Goal: Information Seeking & Learning: Learn about a topic

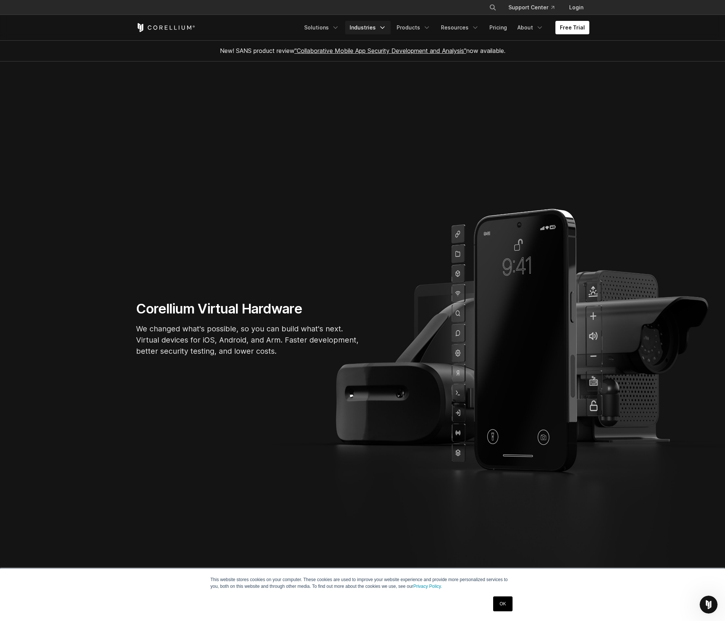
click at [361, 30] on link "Industries" at bounding box center [367, 27] width 45 height 13
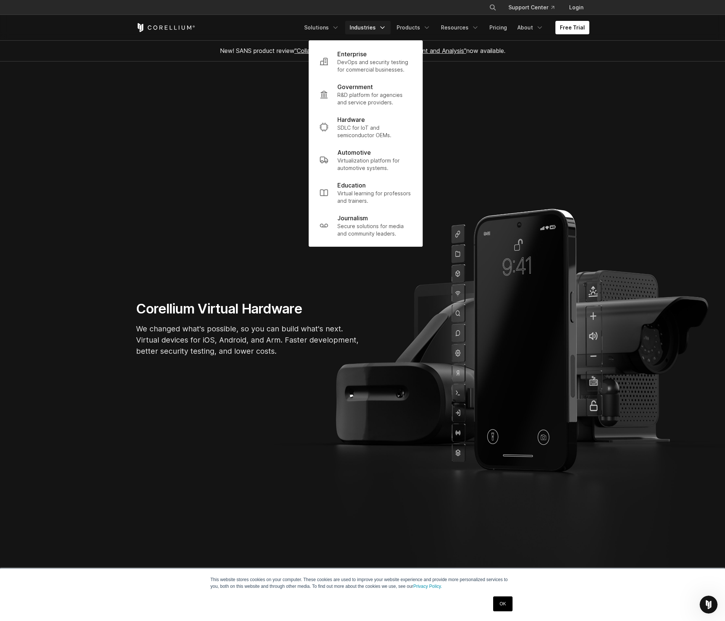
drag, startPoint x: 353, startPoint y: 62, endPoint x: 357, endPoint y: 72, distance: 11.6
click at [353, 62] on p "DevOps and security testing for commercial businesses." at bounding box center [374, 66] width 75 height 15
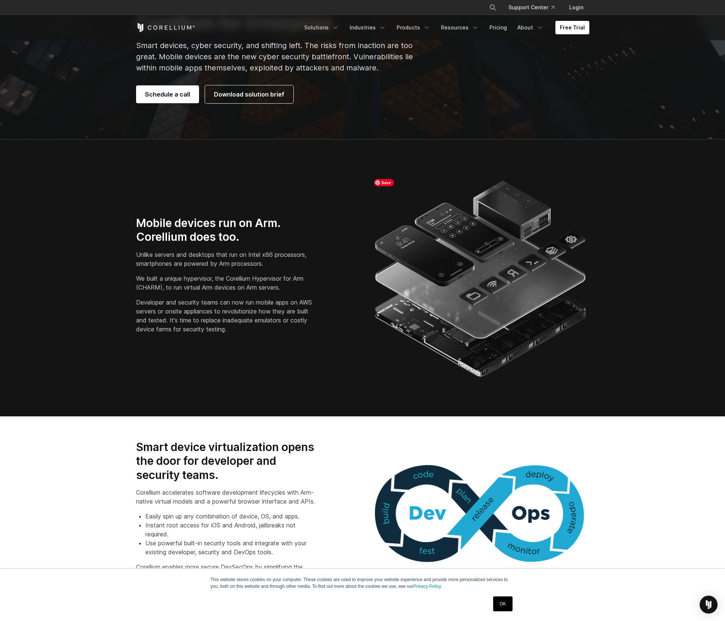
scroll to position [512, 0]
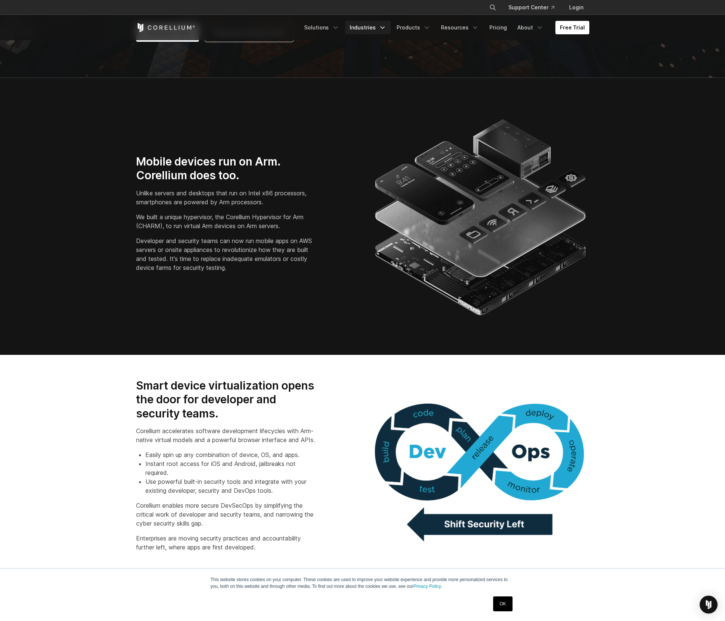
click at [372, 26] on link "Industries" at bounding box center [367, 27] width 45 height 13
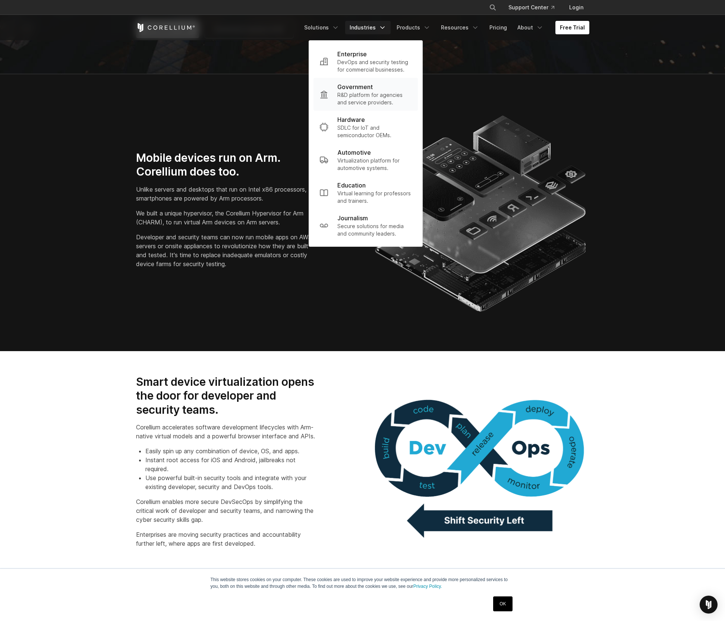
click at [352, 102] on p "R&D platform for agencies and service providers." at bounding box center [374, 98] width 75 height 15
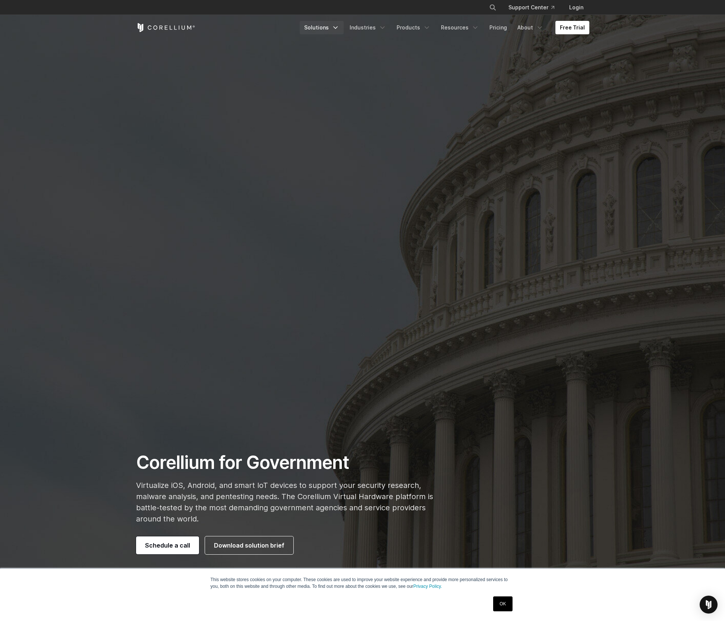
click at [323, 29] on link "Solutions" at bounding box center [322, 27] width 44 height 13
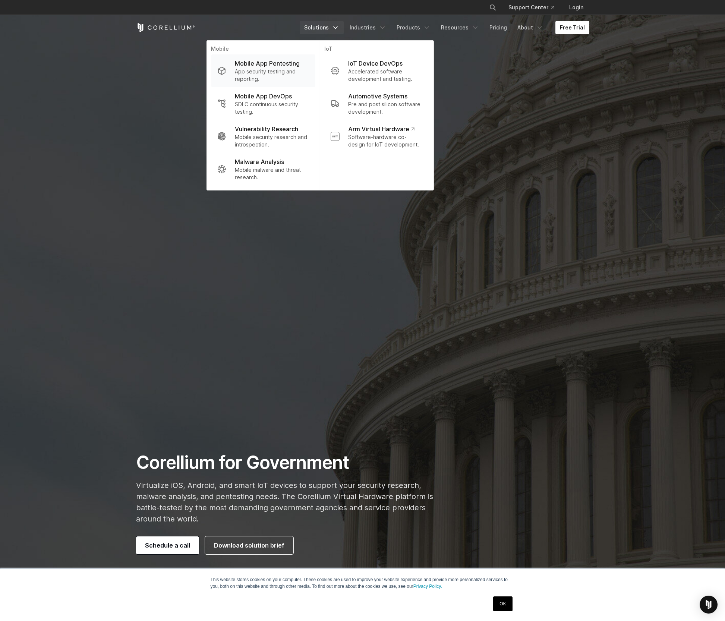
click at [280, 70] on p "App security testing and reporting." at bounding box center [272, 75] width 74 height 15
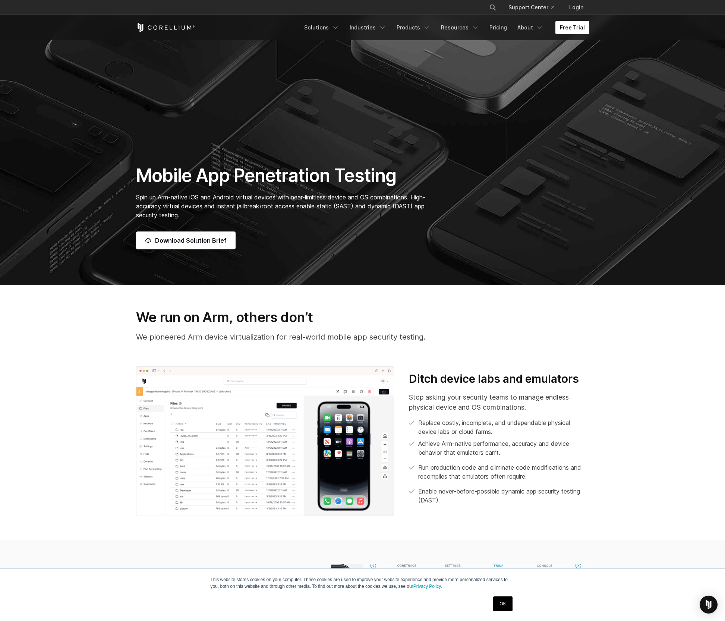
scroll to position [305, 0]
click at [333, 26] on link "Solutions" at bounding box center [322, 27] width 44 height 13
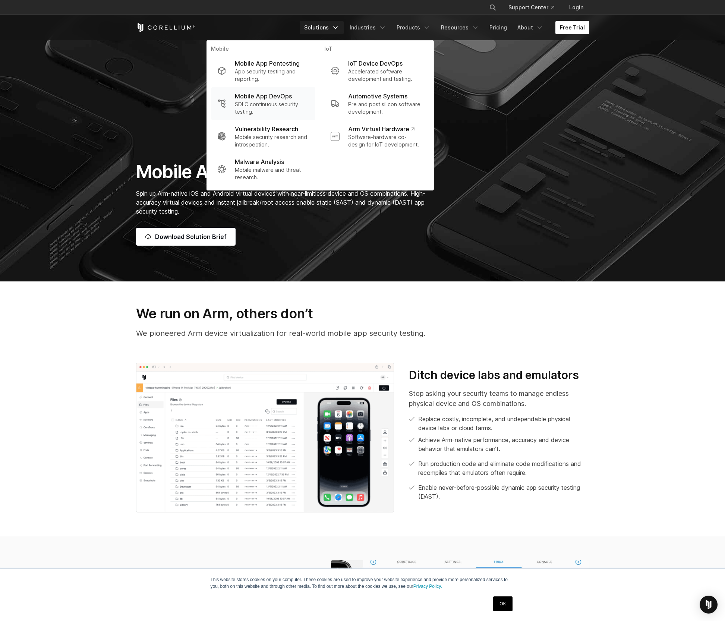
click at [255, 98] on p "Mobile App DevOps" at bounding box center [263, 96] width 57 height 9
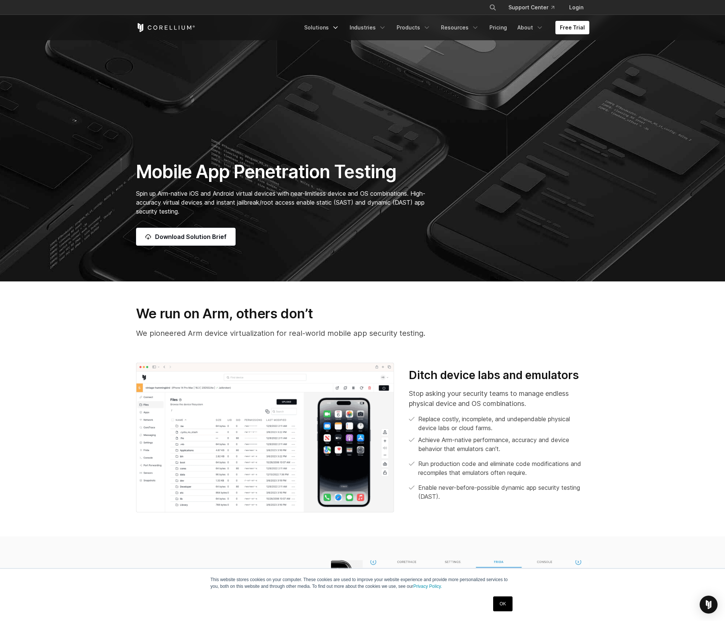
scroll to position [308, 0]
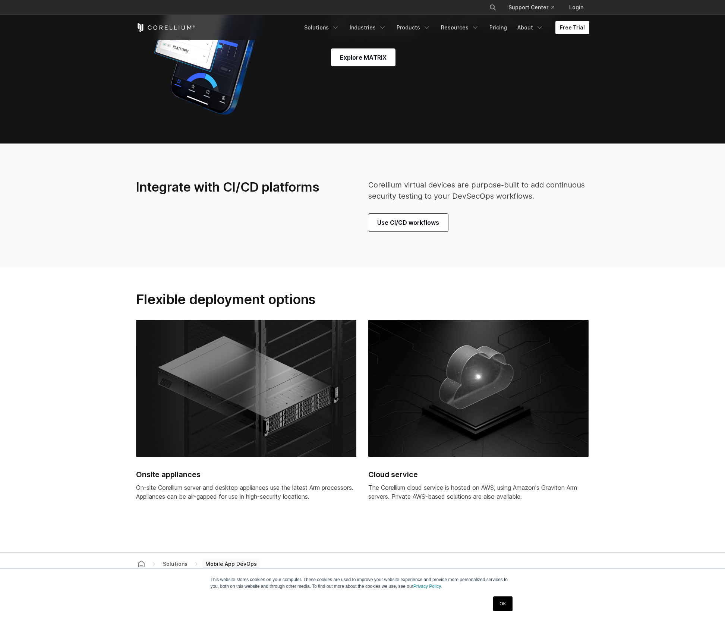
scroll to position [2230, 0]
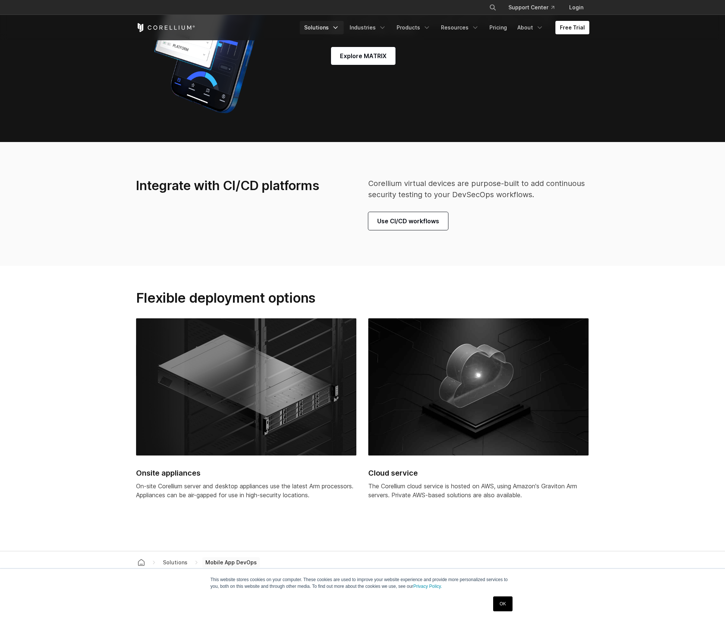
click at [333, 26] on link "Solutions" at bounding box center [322, 27] width 44 height 13
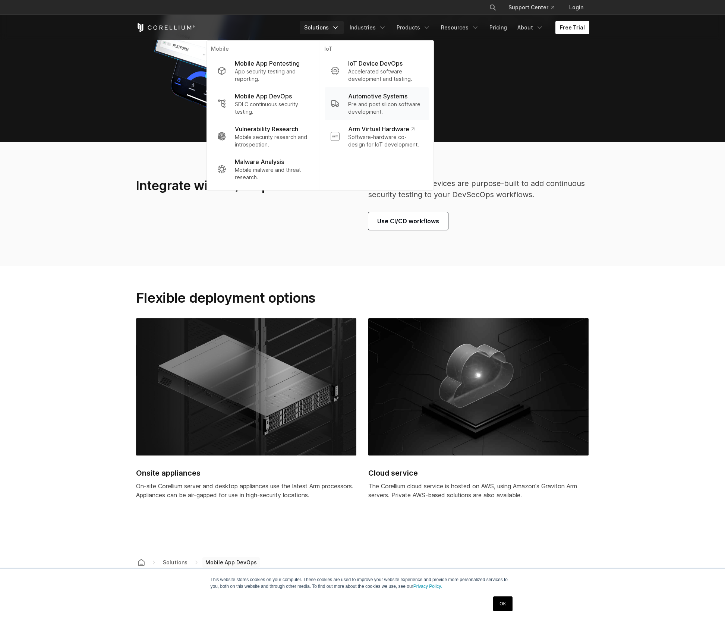
click at [403, 101] on p "Pre and post silicon software development." at bounding box center [385, 108] width 75 height 15
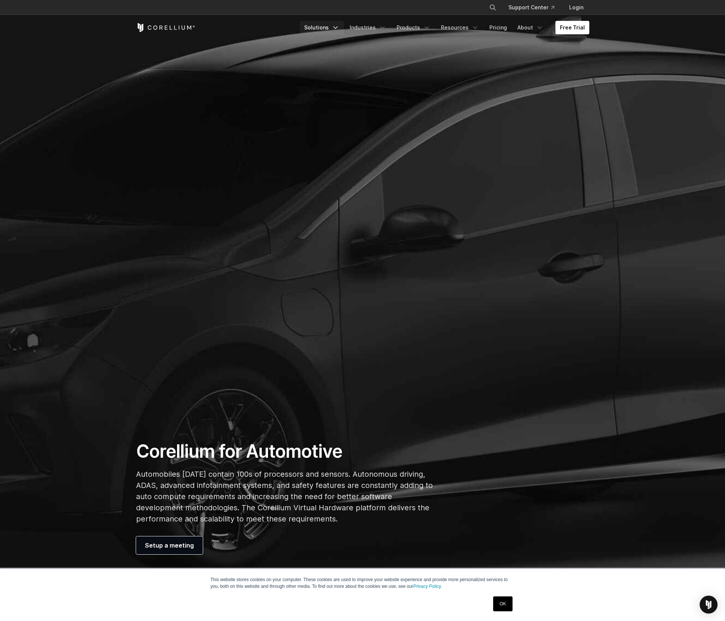
click at [339, 29] on icon "Navigation Menu" at bounding box center [335, 27] width 7 height 7
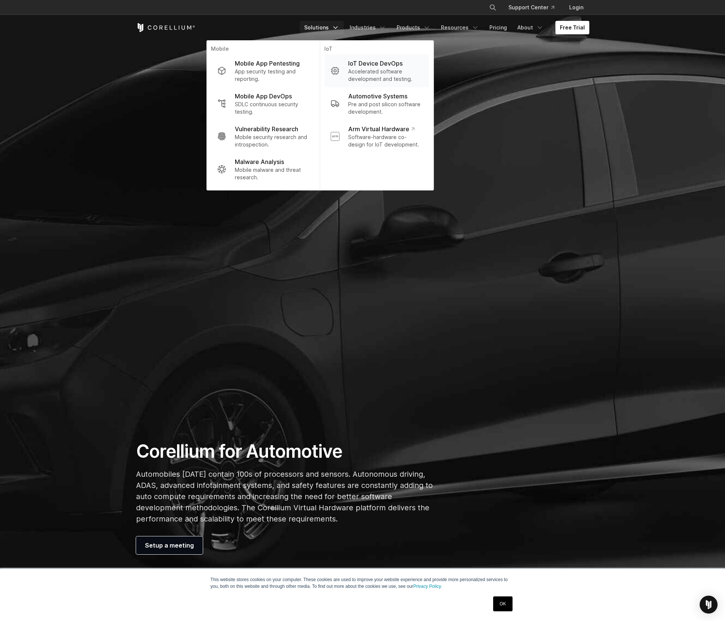
click at [374, 64] on p "IoT Device DevOps" at bounding box center [375, 63] width 54 height 9
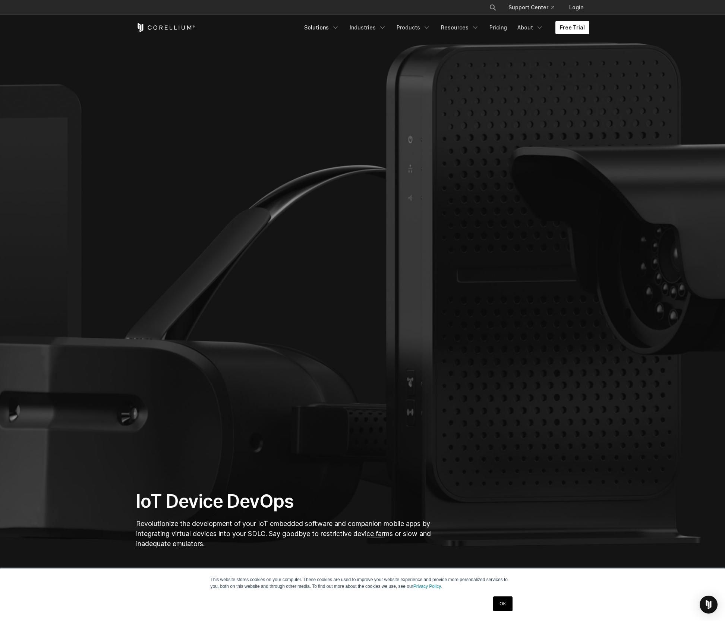
click at [339, 26] on icon "Navigation Menu" at bounding box center [335, 27] width 7 height 7
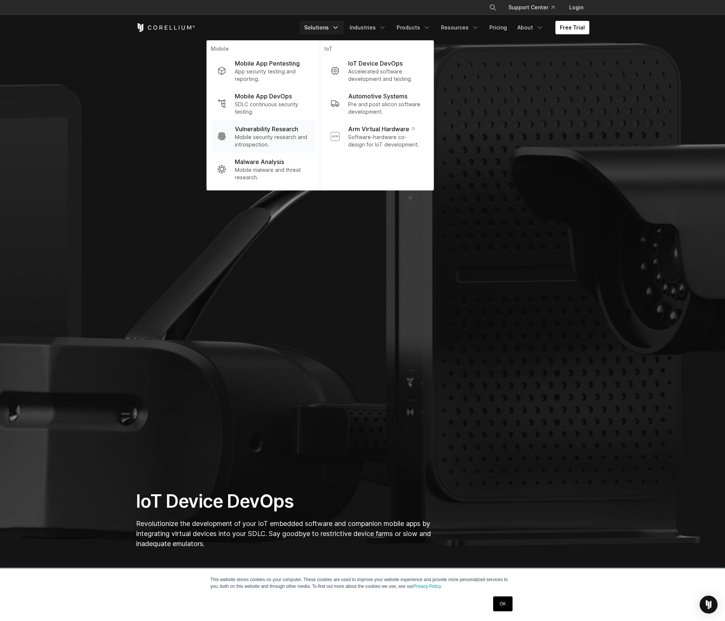
click at [259, 150] on link "Vulnerability Research Mobile security research and introspection." at bounding box center [263, 136] width 104 height 33
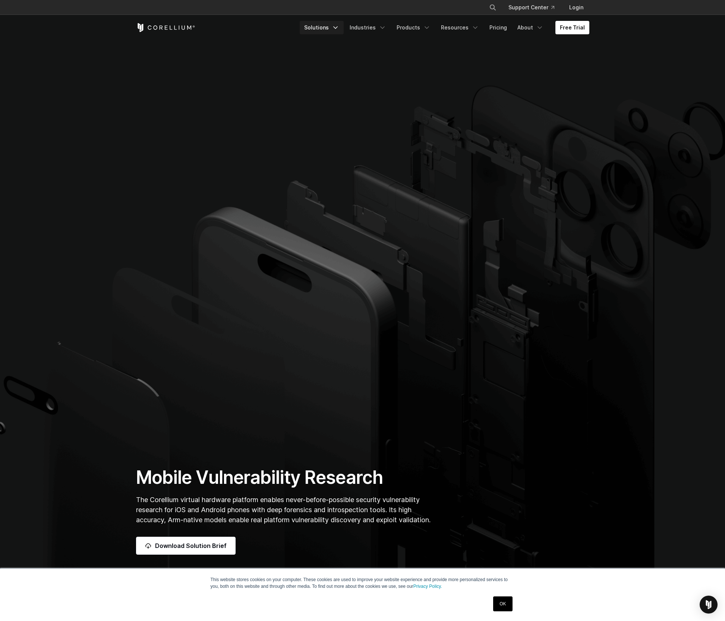
click at [335, 29] on link "Solutions" at bounding box center [322, 27] width 44 height 13
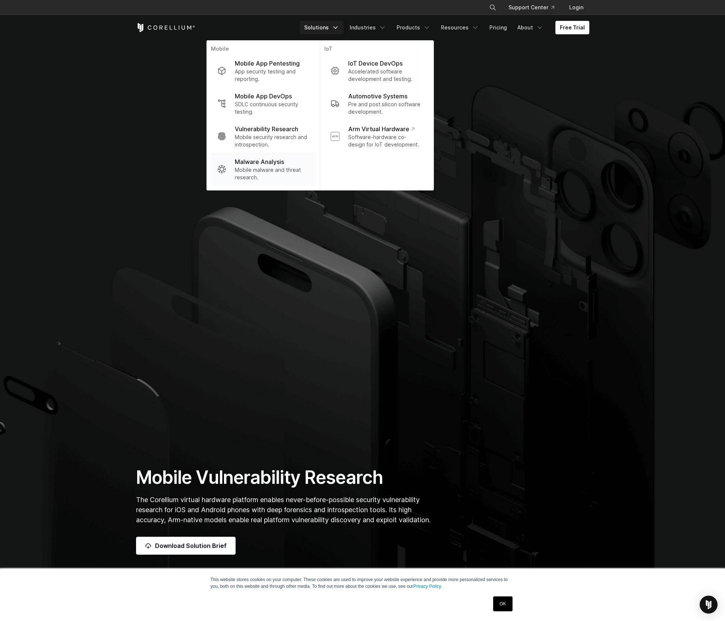
click at [273, 172] on p "Mobile malware and threat research." at bounding box center [272, 173] width 74 height 15
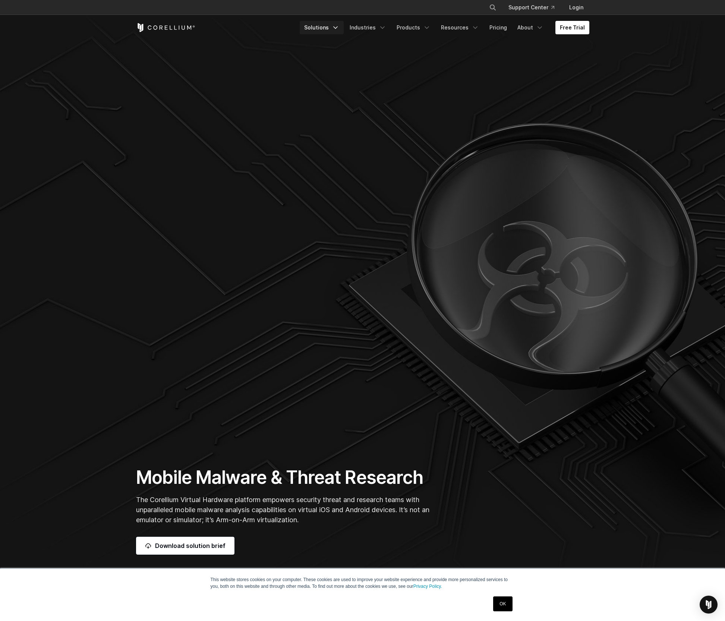
click at [333, 25] on link "Solutions" at bounding box center [322, 27] width 44 height 13
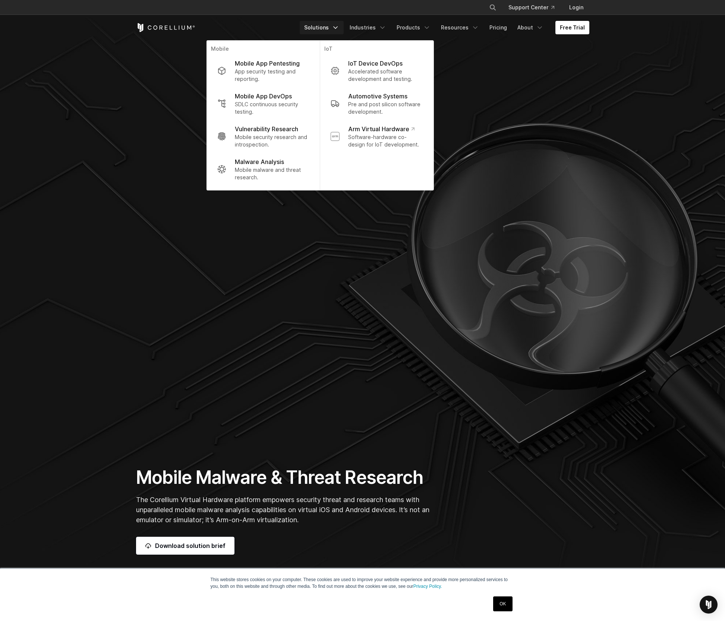
click at [327, 225] on section "Mobile Malware & Threat Research The Corellium Virtual Hardware platform empowe…" at bounding box center [362, 295] width 725 height 590
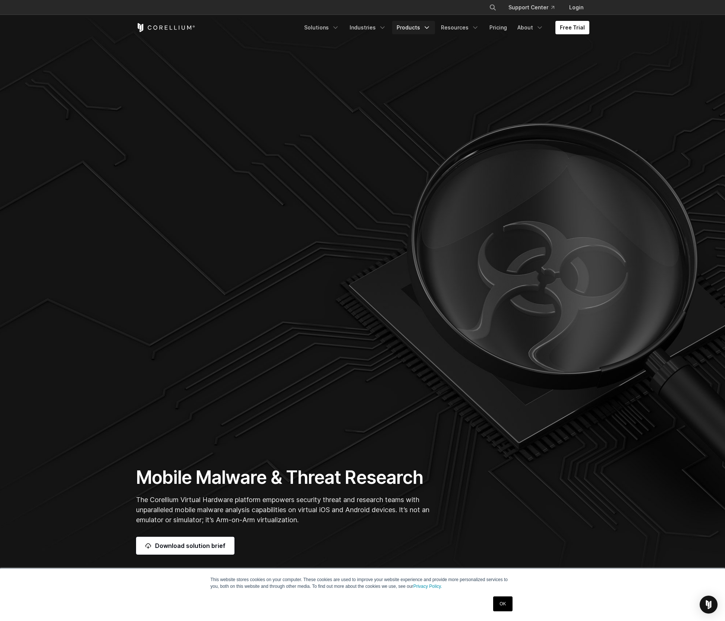
click at [424, 27] on link "Products" at bounding box center [413, 27] width 43 height 13
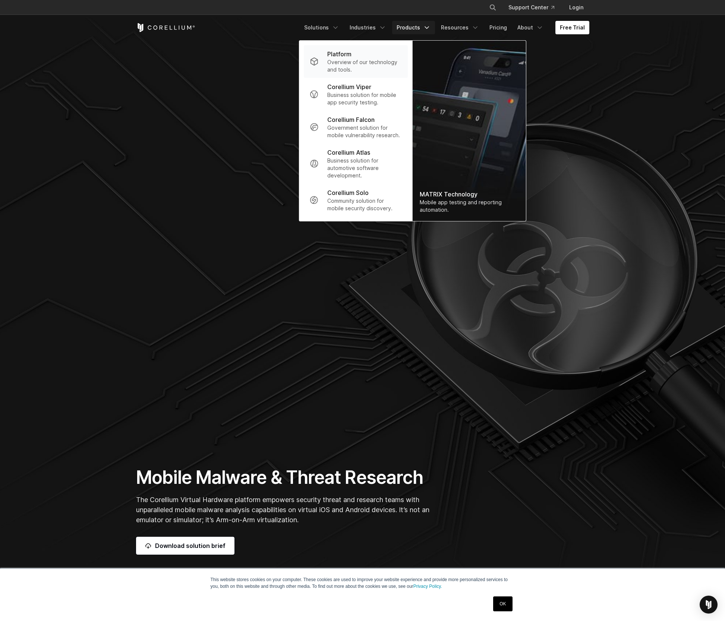
click at [347, 56] on p "Platform" at bounding box center [339, 54] width 24 height 9
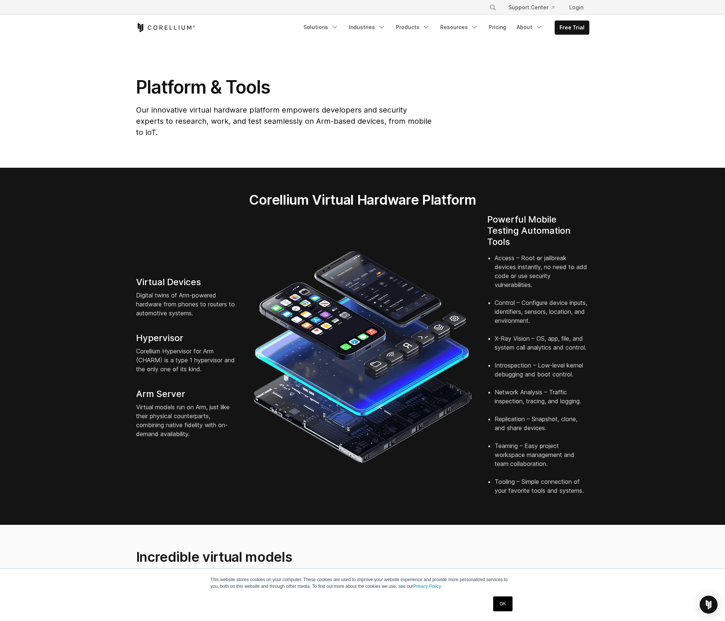
click at [425, 28] on link "Products" at bounding box center [413, 27] width 43 height 13
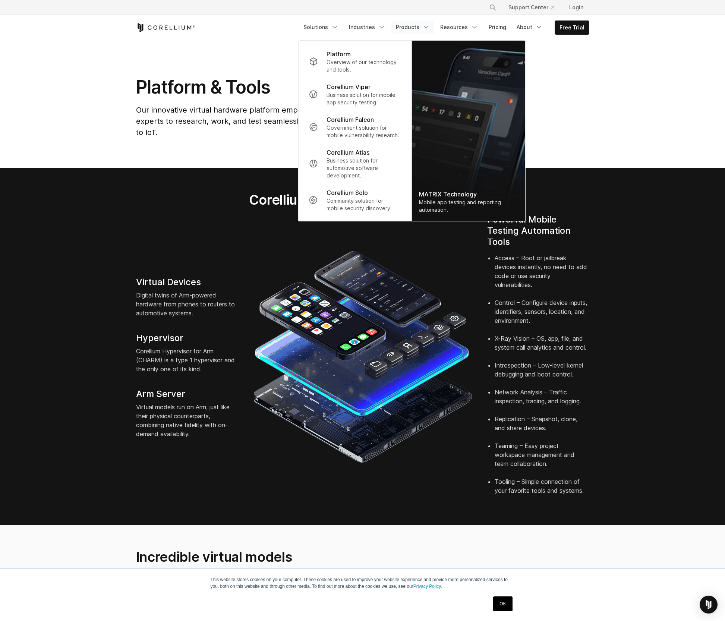
click at [371, 88] on p "Corellium Viper" at bounding box center [349, 86] width 44 height 9
